Goal: Task Accomplishment & Management: Complete application form

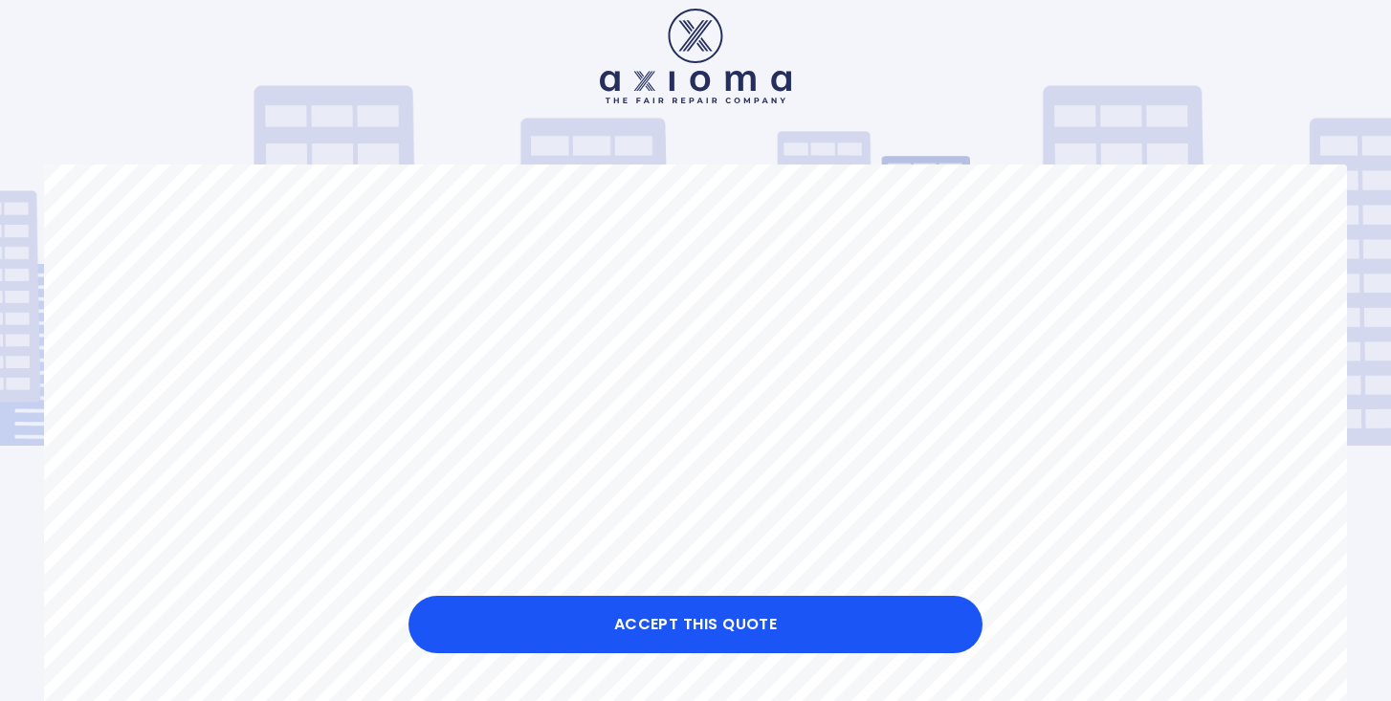
scroll to position [38, 0]
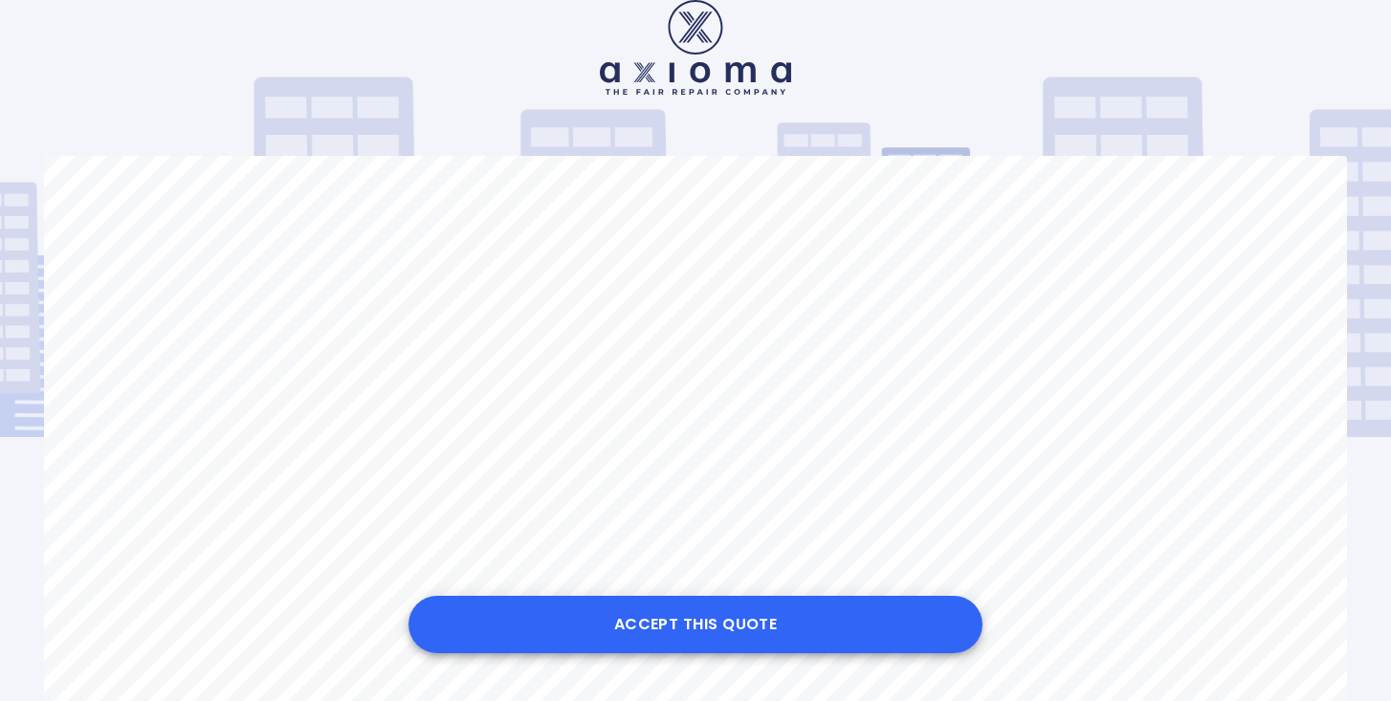
click at [678, 637] on button "Accept this Quote" at bounding box center [696, 624] width 574 height 57
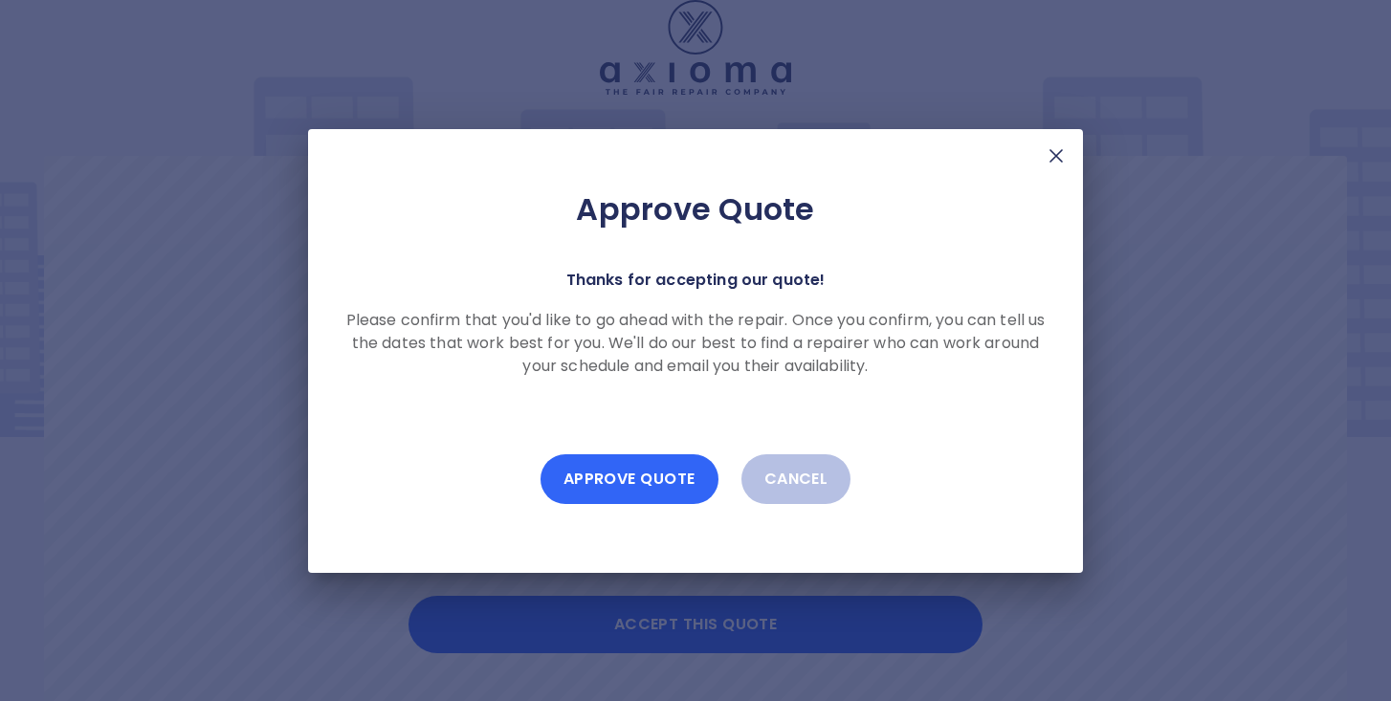
click at [643, 475] on button "Approve Quote" at bounding box center [630, 479] width 178 height 50
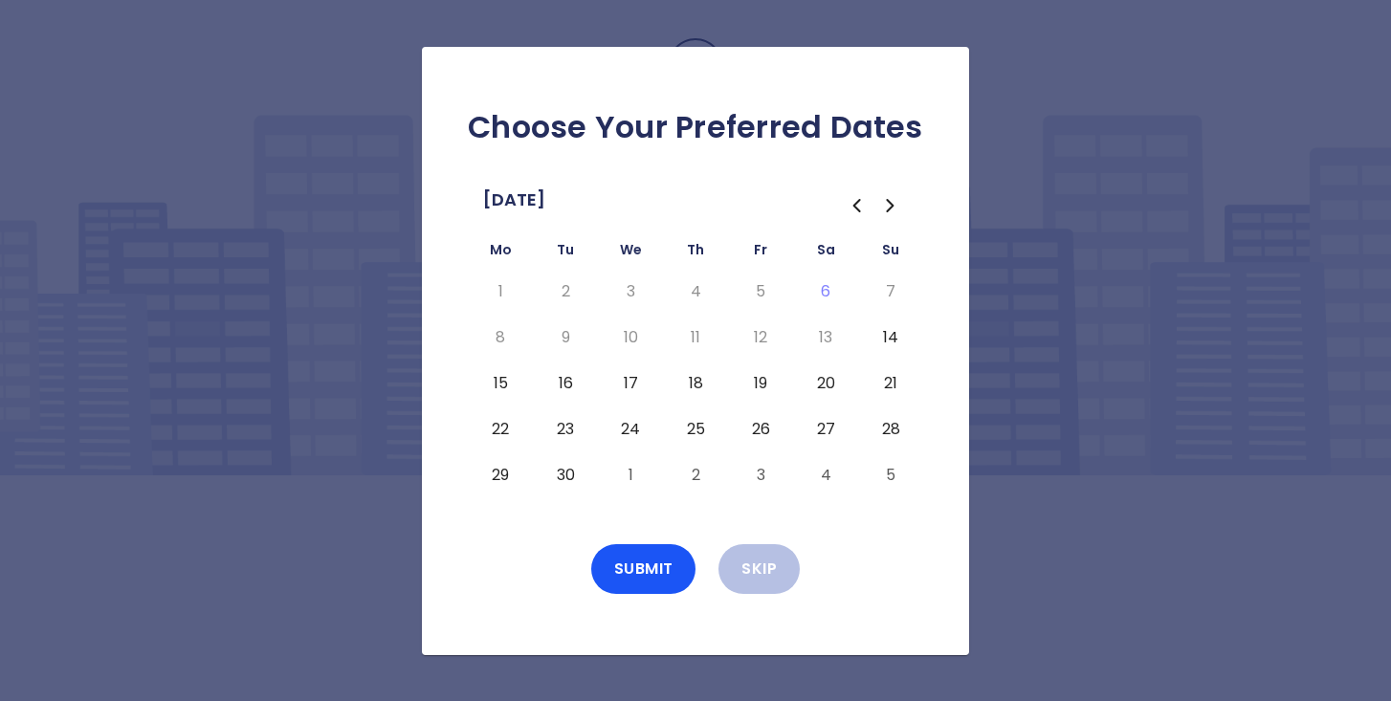
click at [894, 199] on icon "Go to the Next Month" at bounding box center [890, 205] width 23 height 23
click at [694, 285] on button "2" at bounding box center [695, 292] width 34 height 31
click at [860, 202] on icon "Go to the Previous Month" at bounding box center [856, 205] width 23 height 23
click at [890, 207] on icon "Go to the Next Month" at bounding box center [890, 205] width 23 height 23
click at [629, 281] on button "1" at bounding box center [630, 292] width 34 height 31
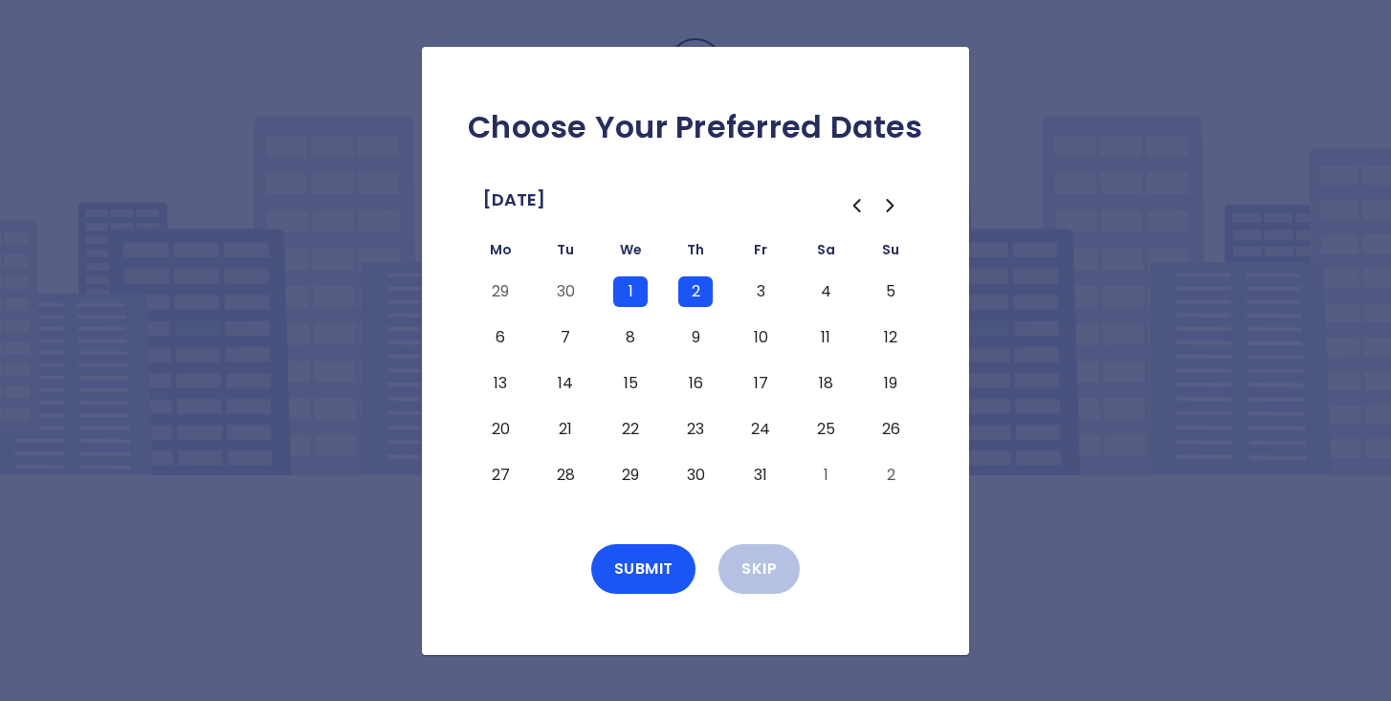
click at [754, 285] on button "3" at bounding box center [760, 292] width 34 height 31
click at [763, 382] on button "17" at bounding box center [760, 383] width 34 height 31
click at [500, 378] on button "13" at bounding box center [500, 383] width 34 height 31
click at [563, 383] on button "14" at bounding box center [565, 383] width 34 height 31
click at [631, 383] on button "15" at bounding box center [630, 383] width 34 height 31
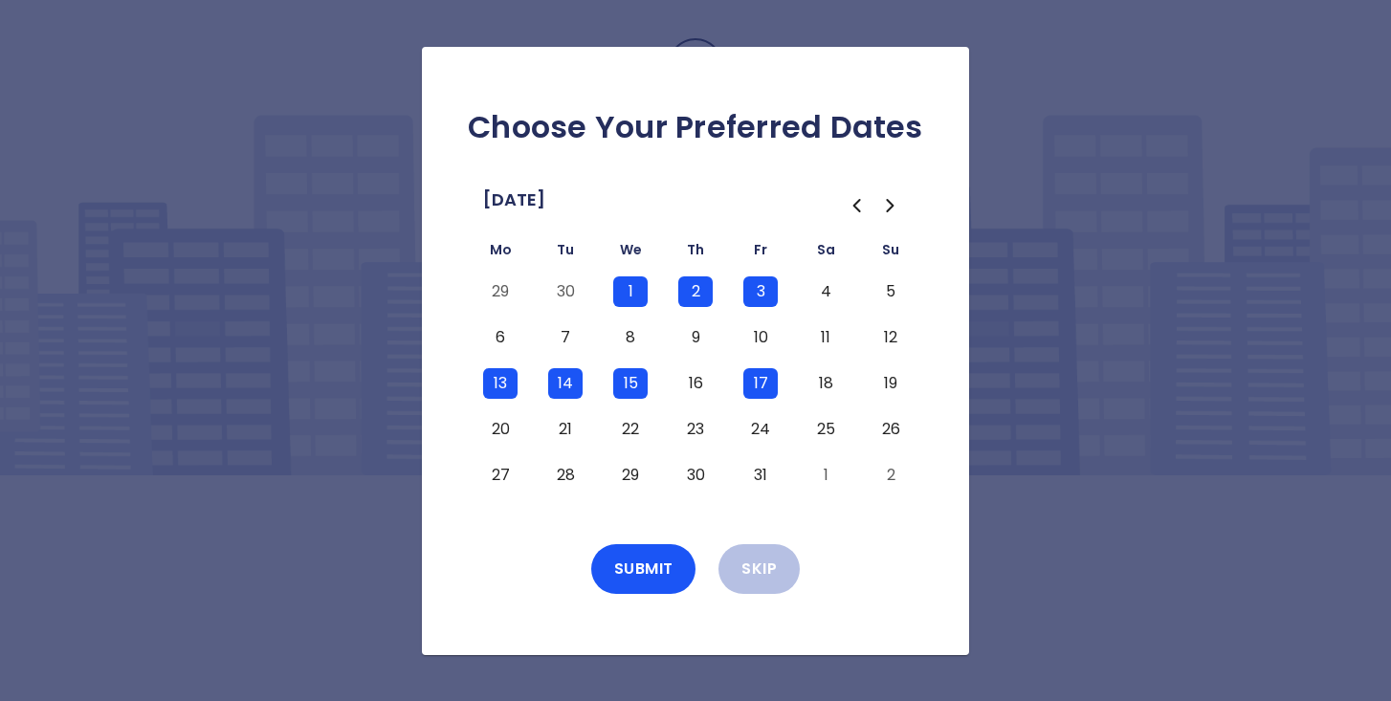
click at [689, 389] on button "16" at bounding box center [695, 383] width 34 height 31
click at [499, 387] on button "13" at bounding box center [500, 383] width 34 height 31
click at [559, 387] on button "14" at bounding box center [565, 383] width 34 height 31
click at [628, 387] on button "15" at bounding box center [630, 383] width 34 height 31
drag, startPoint x: 697, startPoint y: 384, endPoint x: 719, endPoint y: 384, distance: 21.0
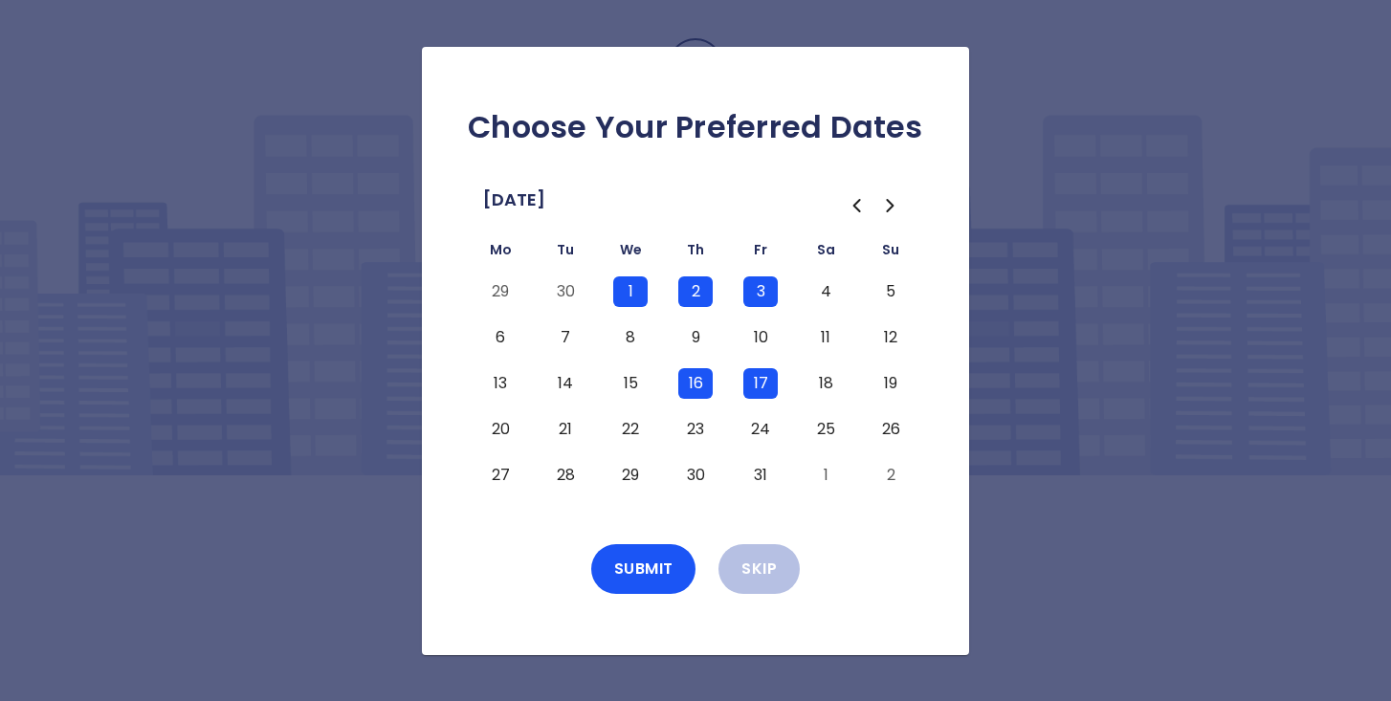
click at [697, 384] on button "16" at bounding box center [695, 383] width 34 height 31
click at [761, 384] on button "17" at bounding box center [760, 383] width 34 height 31
click at [757, 332] on button "10" at bounding box center [760, 337] width 34 height 31
click at [691, 331] on button "9" at bounding box center [695, 337] width 34 height 31
click at [638, 329] on button "8" at bounding box center [630, 337] width 34 height 31
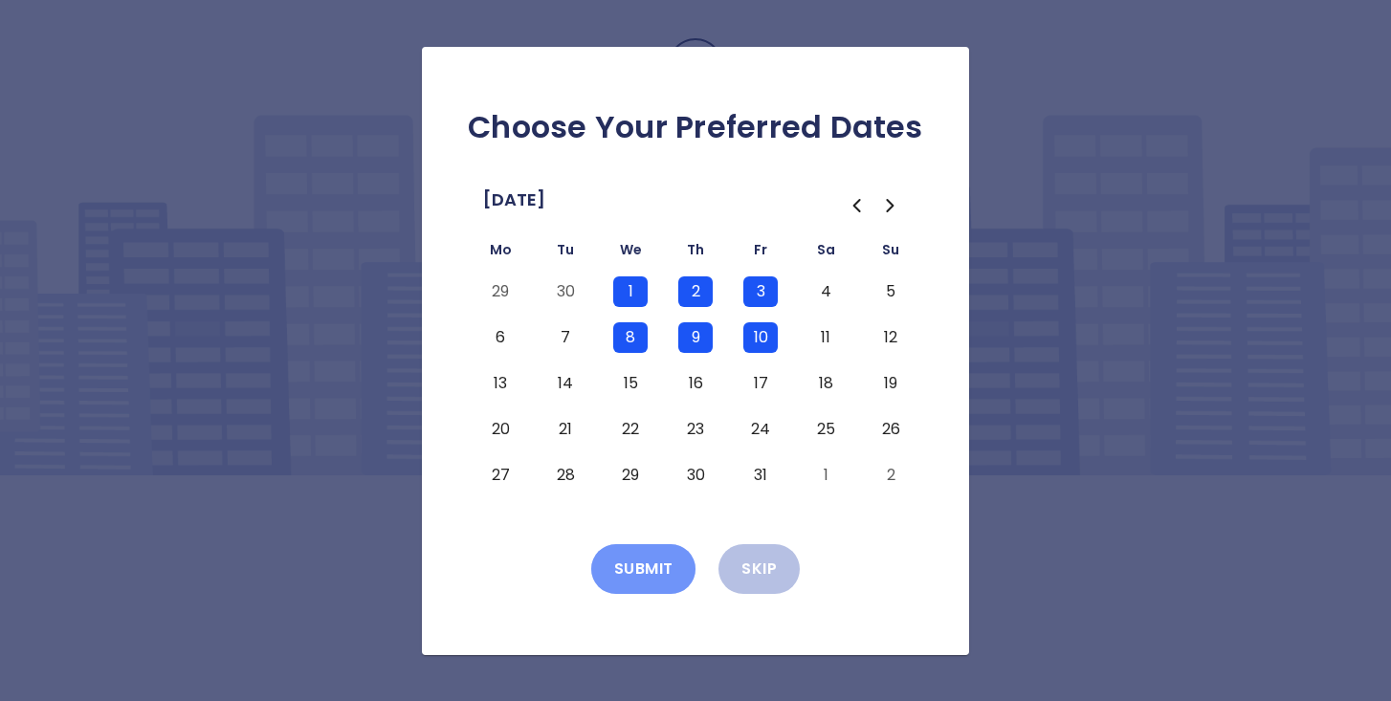
click at [673, 566] on button "Submit" at bounding box center [643, 569] width 105 height 50
